Goal: Check status: Check status

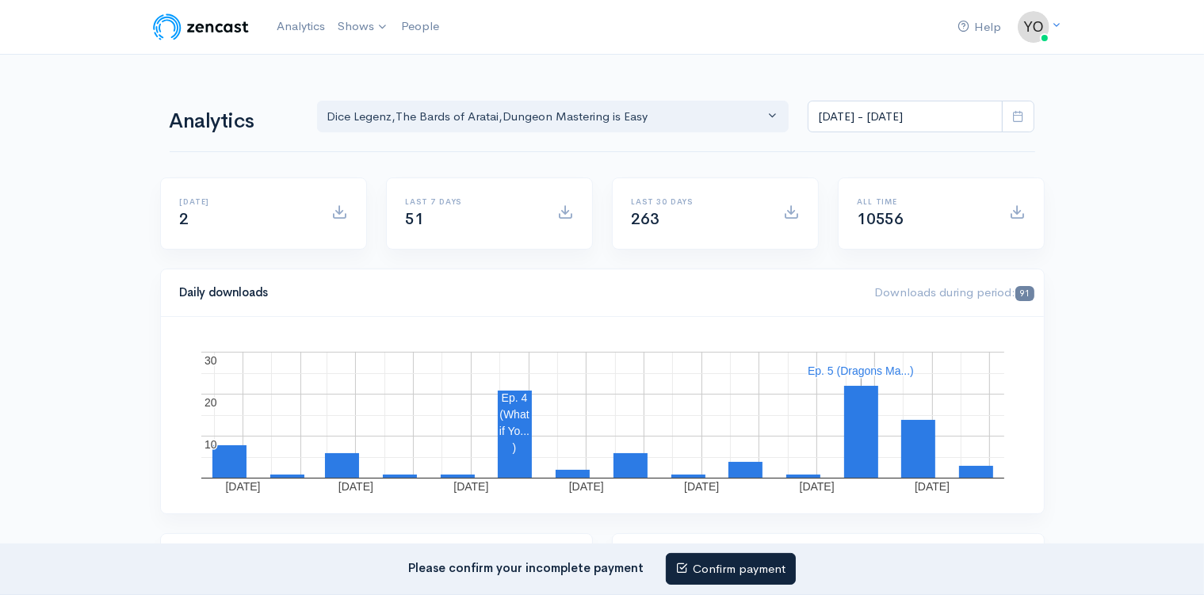
click at [1014, 113] on icon at bounding box center [1019, 116] width 12 height 12
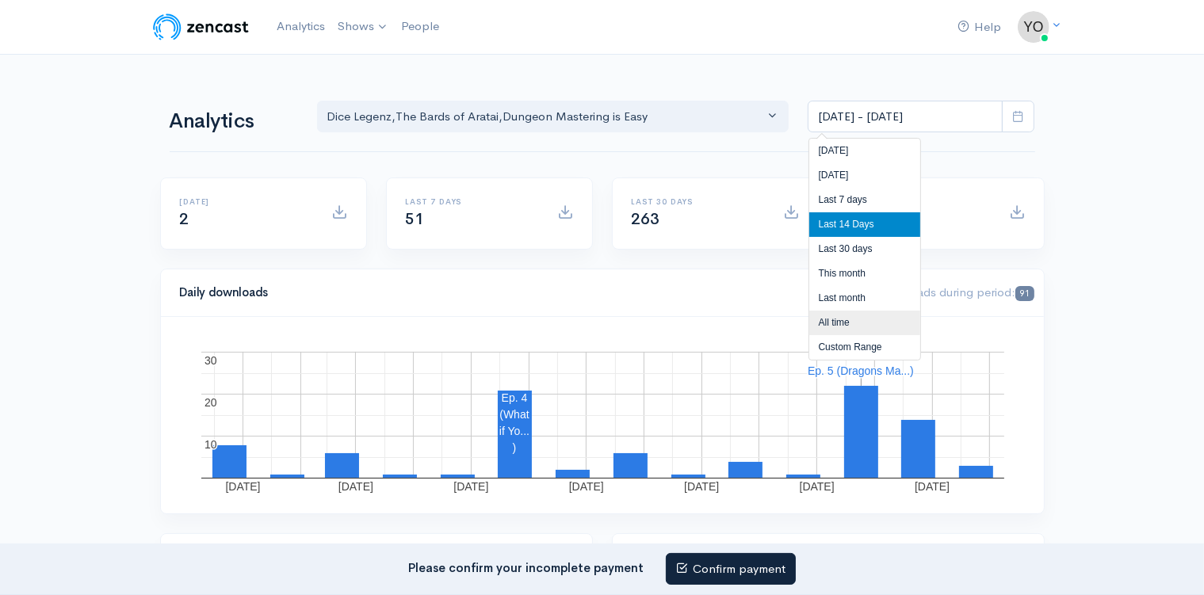
click at [875, 327] on li "All time" at bounding box center [865, 323] width 111 height 25
type input "[DATE] - [DATE]"
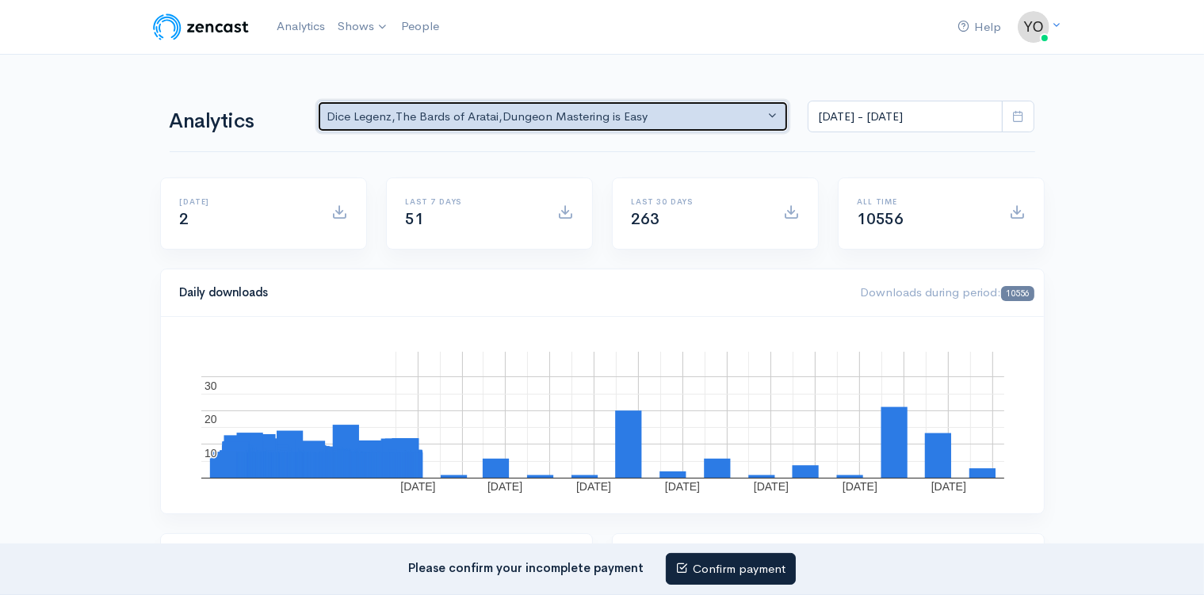
click at [773, 115] on button "Dice Legenz , The Bards of Aratai , Dungeon Mastering is Easy" at bounding box center [553, 117] width 473 height 33
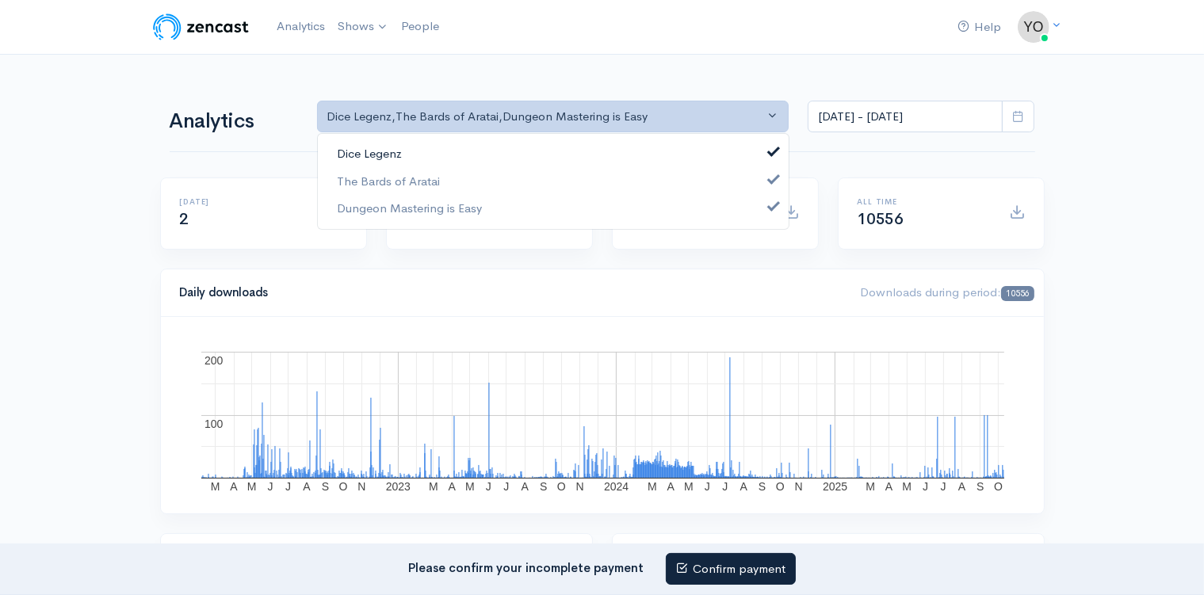
click at [774, 145] on span at bounding box center [774, 150] width 6 height 12
click at [775, 174] on span at bounding box center [774, 177] width 6 height 12
select select "15926"
